Goal: Task Accomplishment & Management: Use online tool/utility

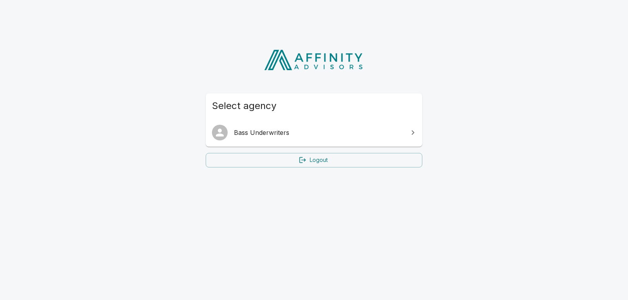
click at [327, 120] on ul "Bass Underwriters" at bounding box center [314, 132] width 217 height 28
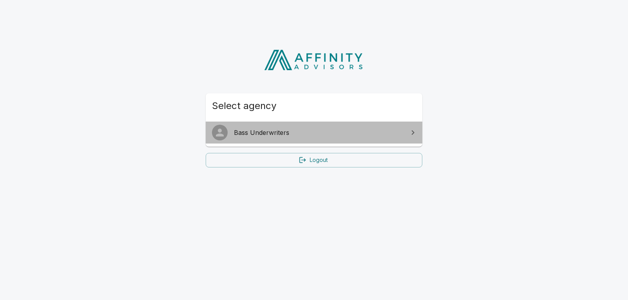
click at [326, 125] on link "Bass Underwriters" at bounding box center [314, 133] width 217 height 22
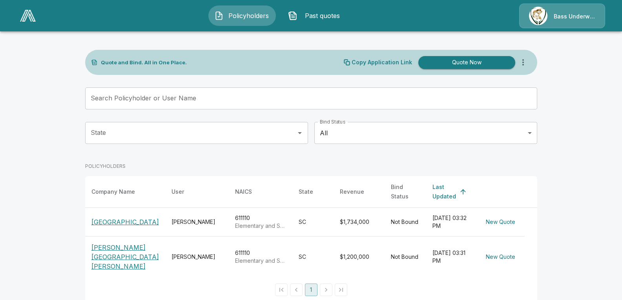
scroll to position [2, 0]
click at [331, 283] on li "pagination navigation" at bounding box center [326, 289] width 15 height 13
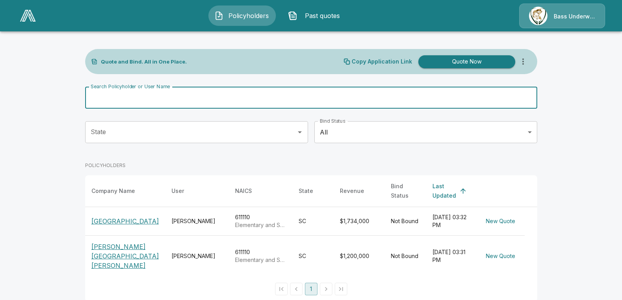
click at [168, 103] on input "Search Policyholder or User Name" at bounding box center [306, 98] width 443 height 22
type input "**********"
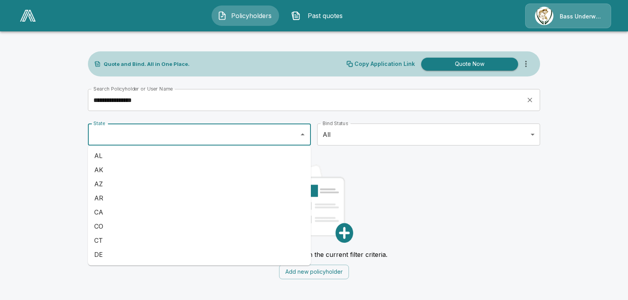
click at [174, 137] on input "State" at bounding box center [193, 134] width 204 height 15
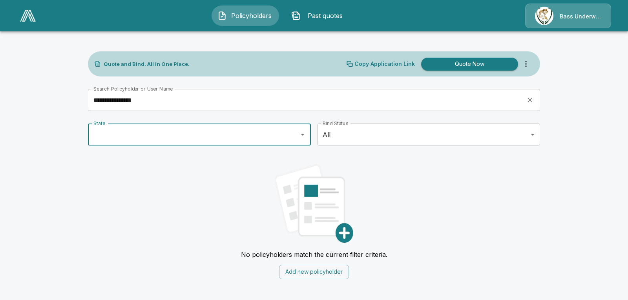
click at [174, 137] on input "State" at bounding box center [193, 134] width 204 height 15
drag, startPoint x: 177, startPoint y: 137, endPoint x: 175, endPoint y: 130, distance: 6.9
click at [177, 137] on input "State" at bounding box center [193, 134] width 204 height 15
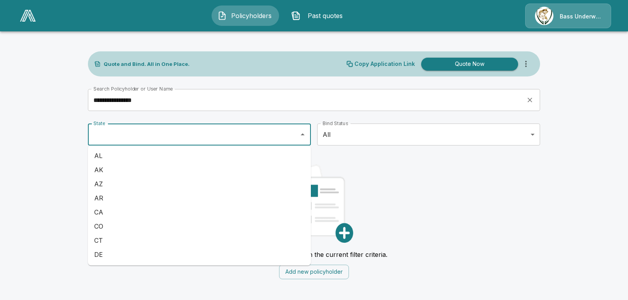
click at [164, 108] on input "**********" at bounding box center [304, 100] width 433 height 22
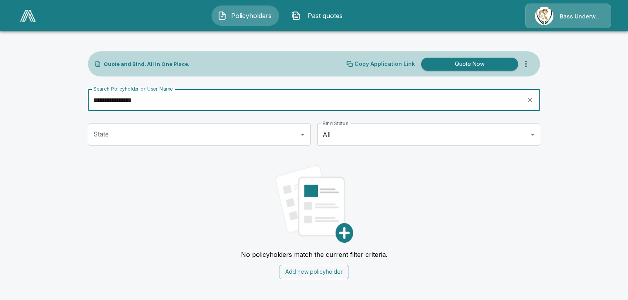
drag, startPoint x: 162, startPoint y: 106, endPoint x: 67, endPoint y: 93, distance: 95.8
click at [67, 93] on main "**********" at bounding box center [314, 144] width 628 height 289
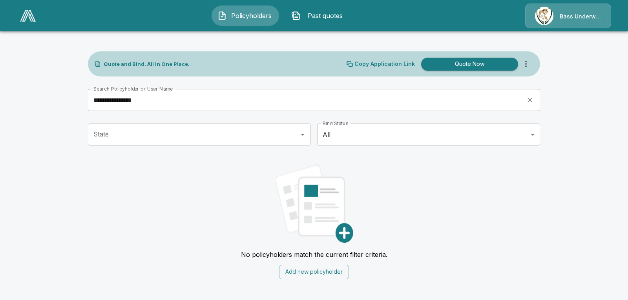
click at [241, 13] on span "Policyholders" at bounding box center [251, 15] width 43 height 9
click at [573, 14] on div "Bass Underwriters" at bounding box center [568, 16] width 86 height 25
click at [331, 18] on span "Past quotes" at bounding box center [325, 15] width 43 height 9
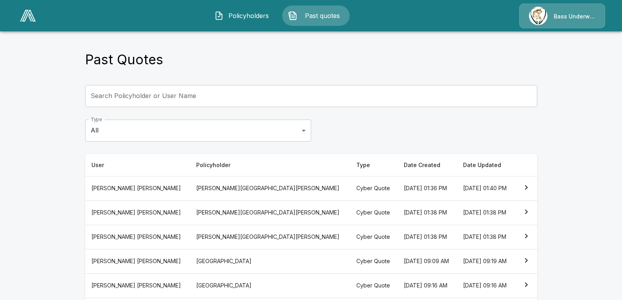
click at [234, 22] on button "Policyholders" at bounding box center [241, 15] width 67 height 20
